Goal: Task Accomplishment & Management: Manage account settings

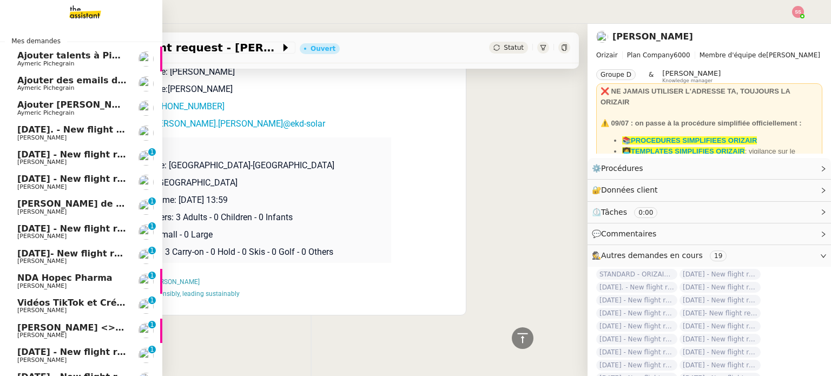
click at [77, 108] on span "Ajouter [PERSON_NAME] dans Pipedrive" at bounding box center [114, 104] width 195 height 10
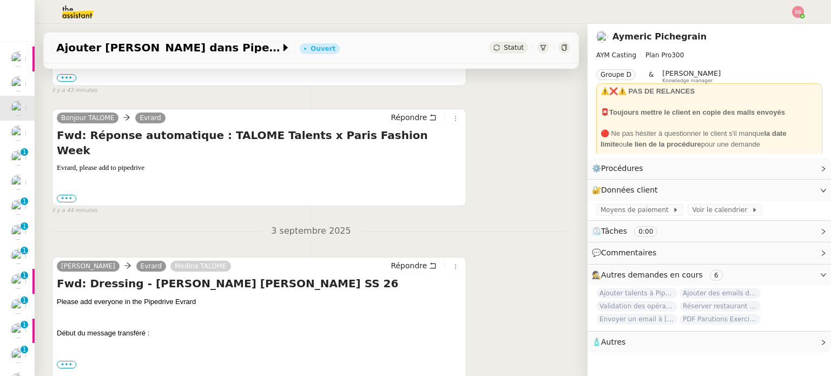
scroll to position [281, 0]
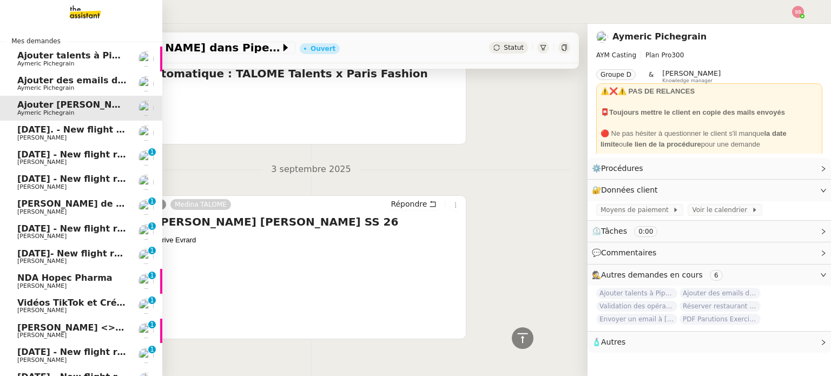
click at [39, 78] on span "Ajouter des emails dans Pipedrive" at bounding box center [100, 80] width 167 height 10
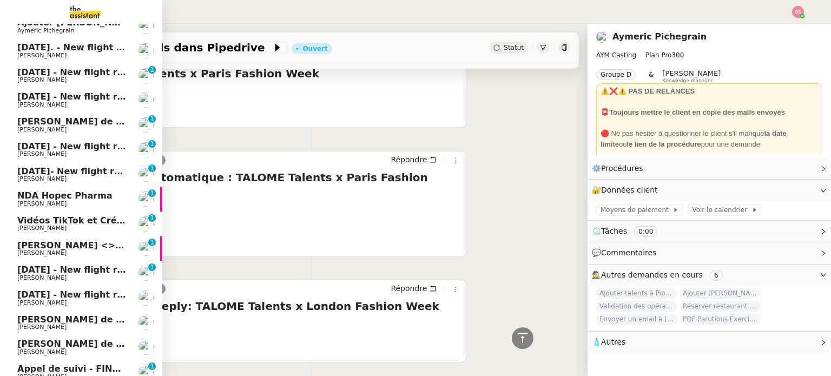
scroll to position [128, 0]
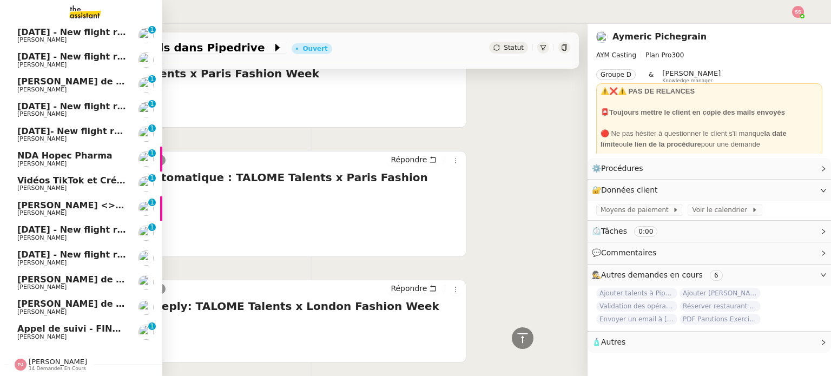
click at [45, 357] on span "[PERSON_NAME]" at bounding box center [58, 361] width 58 height 8
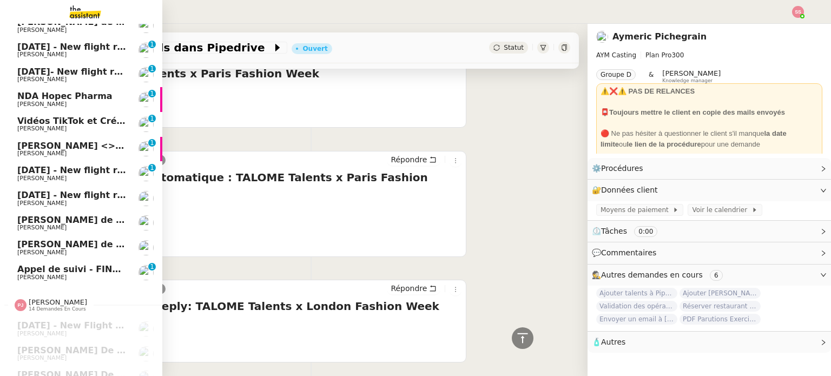
scroll to position [270, 0]
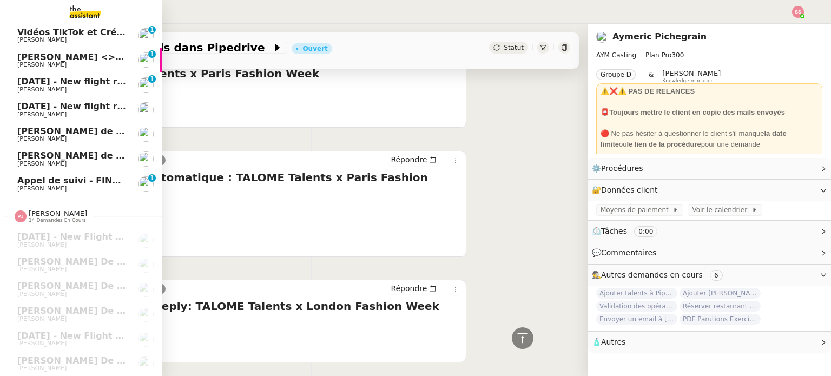
click at [71, 181] on span "Appel de suivi - FINDWAYS - Ibtissem Cherifi" at bounding box center [125, 180] width 216 height 10
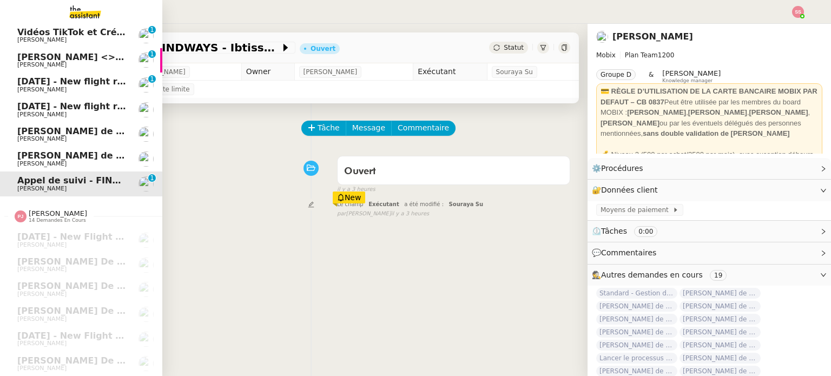
click at [68, 157] on span "[PERSON_NAME] de suivi - [PERSON_NAME]" at bounding box center [122, 155] width 211 height 10
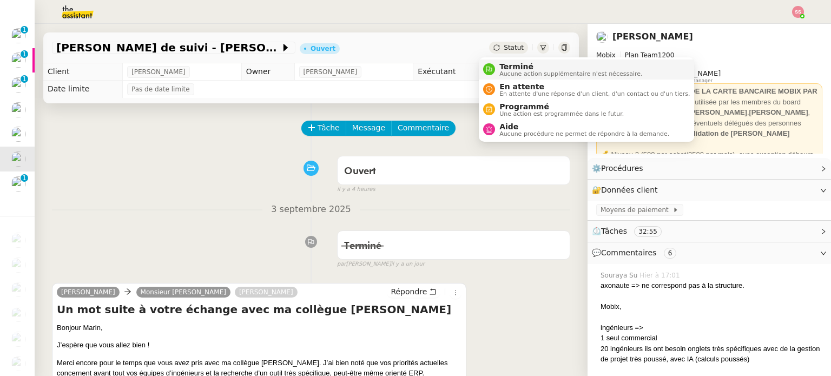
click at [507, 64] on span "Terminé" at bounding box center [570, 66] width 143 height 9
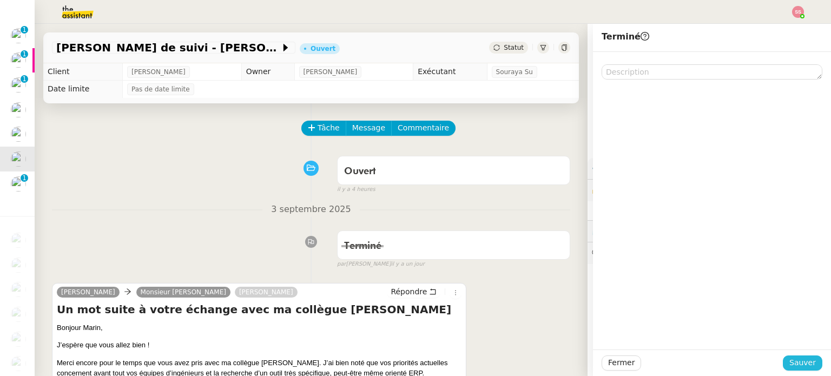
click at [802, 357] on span "Sauver" at bounding box center [802, 362] width 26 height 12
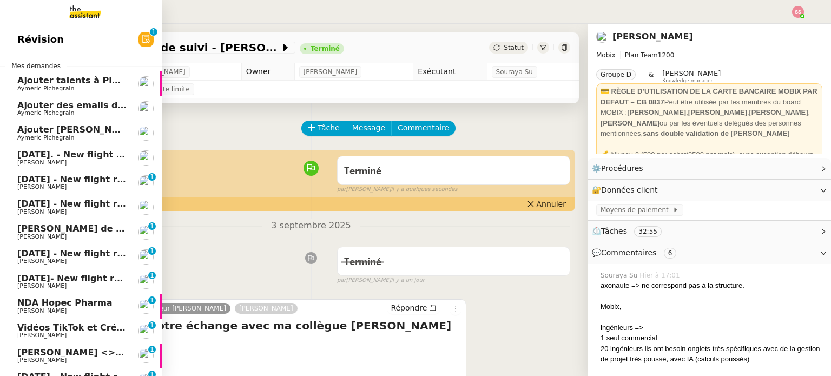
scroll to position [108, 0]
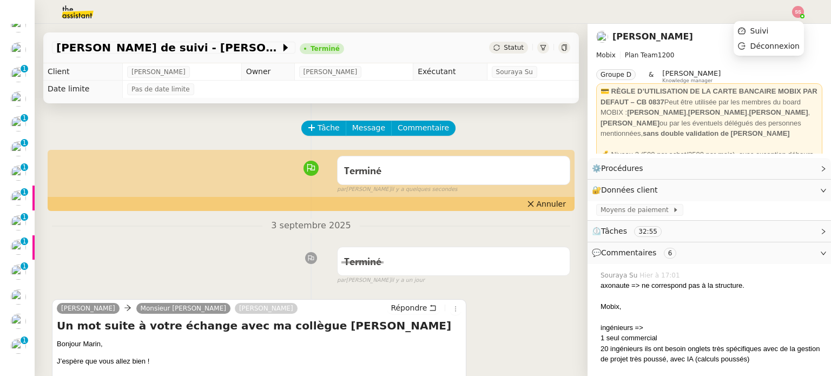
click at [800, 21] on ul "Suivi Déconnexion" at bounding box center [768, 38] width 70 height 35
click at [763, 36] on li "Suivi" at bounding box center [768, 30] width 70 height 15
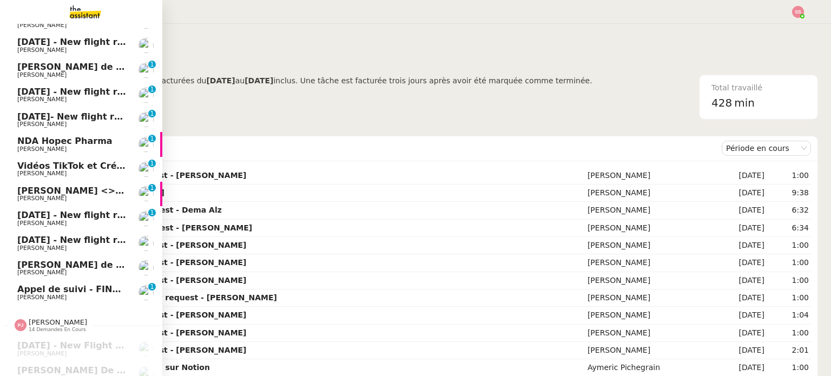
scroll to position [162, 0]
click at [72, 286] on span "Appel de suivi - FINDWAYS - Ibtissem Cherifi" at bounding box center [125, 288] width 216 height 10
